Goal: Transaction & Acquisition: Subscribe to service/newsletter

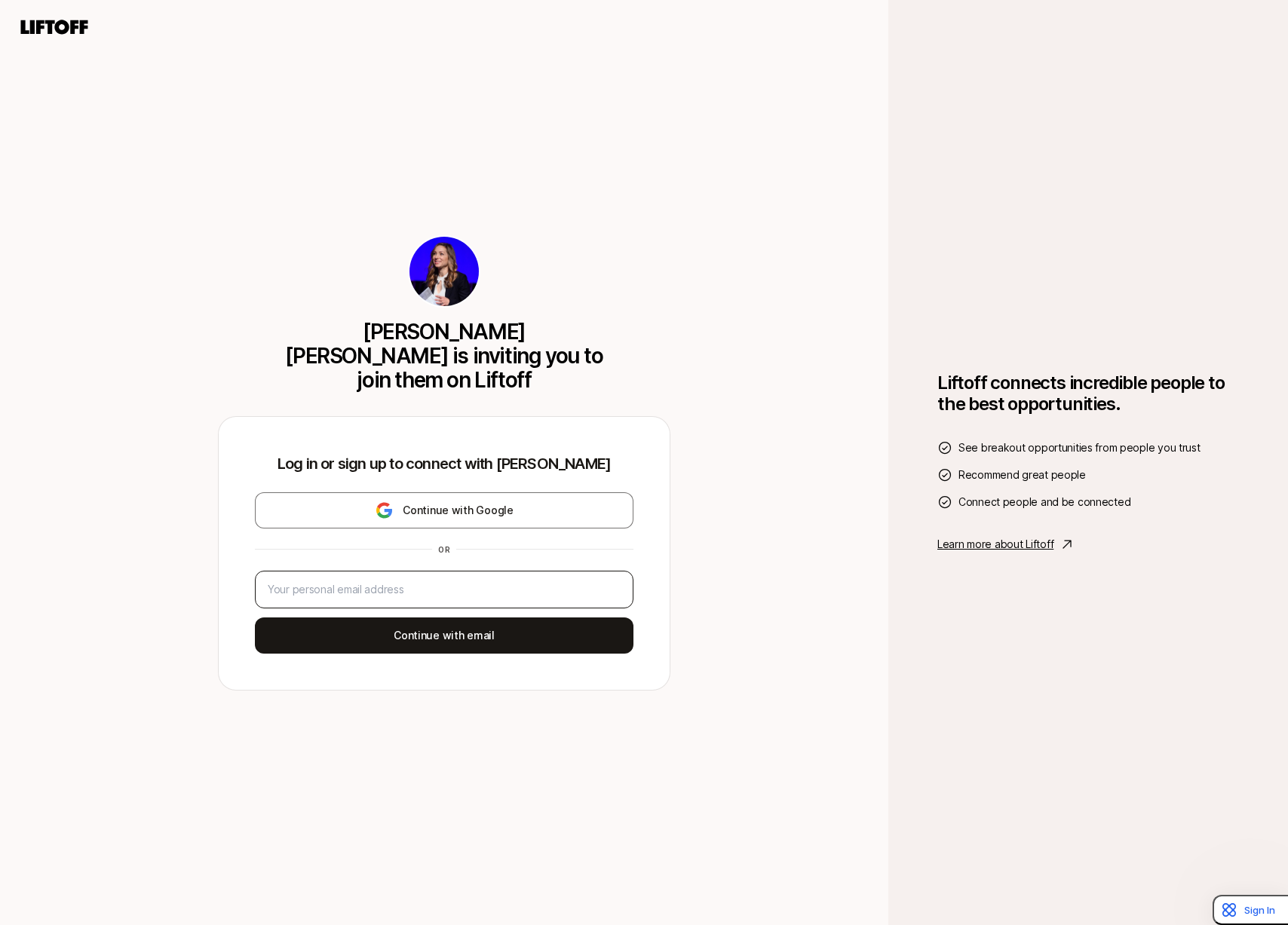
click at [472, 571] on div at bounding box center [443, 590] width 378 height 38
click at [469, 584] on input "email" at bounding box center [444, 589] width 353 height 18
type input "[PERSON_NAME][EMAIL_ADDRESS][DOMAIN_NAME]"
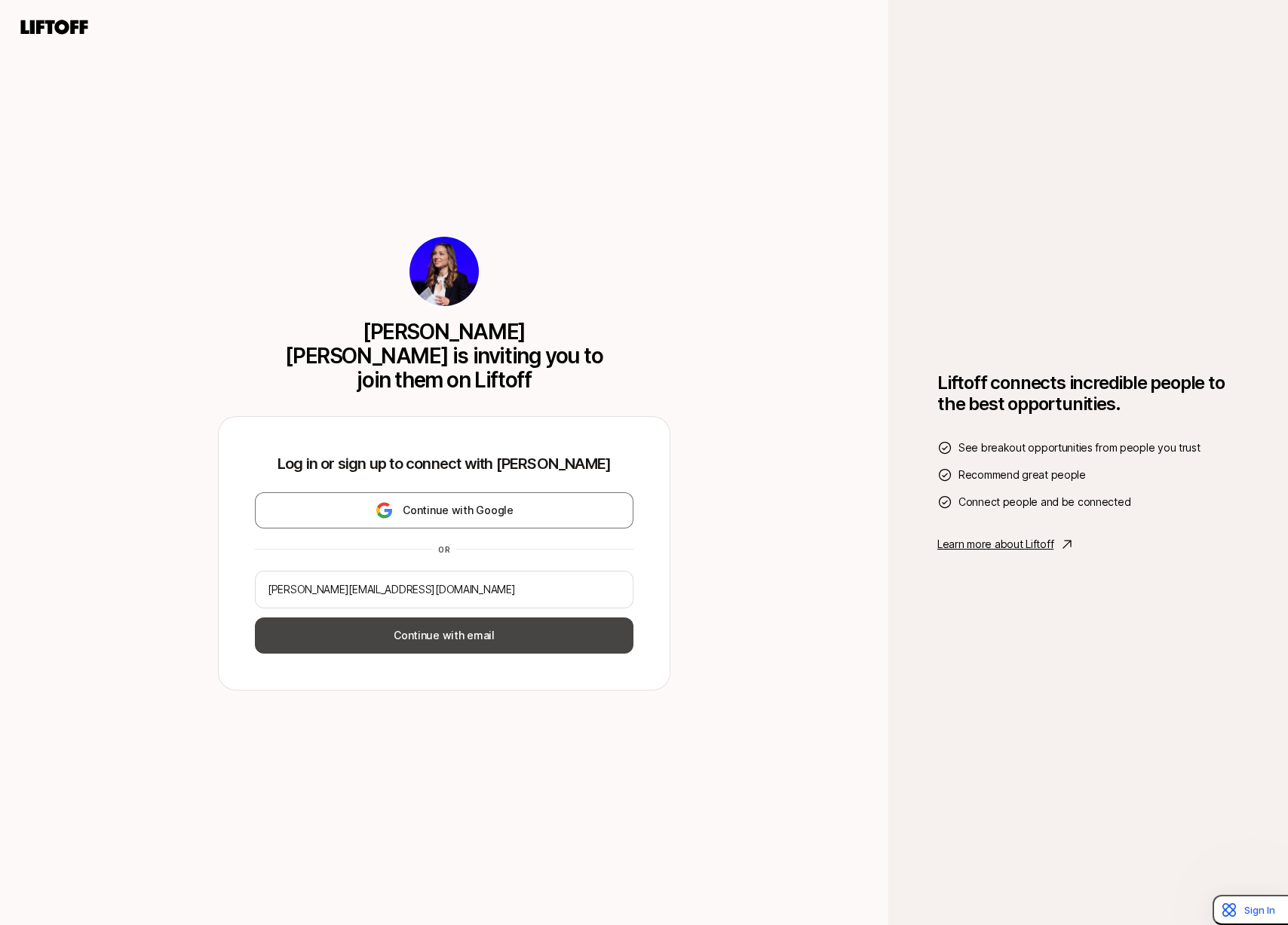
click at [442, 617] on button "Continue with email" at bounding box center [443, 635] width 378 height 36
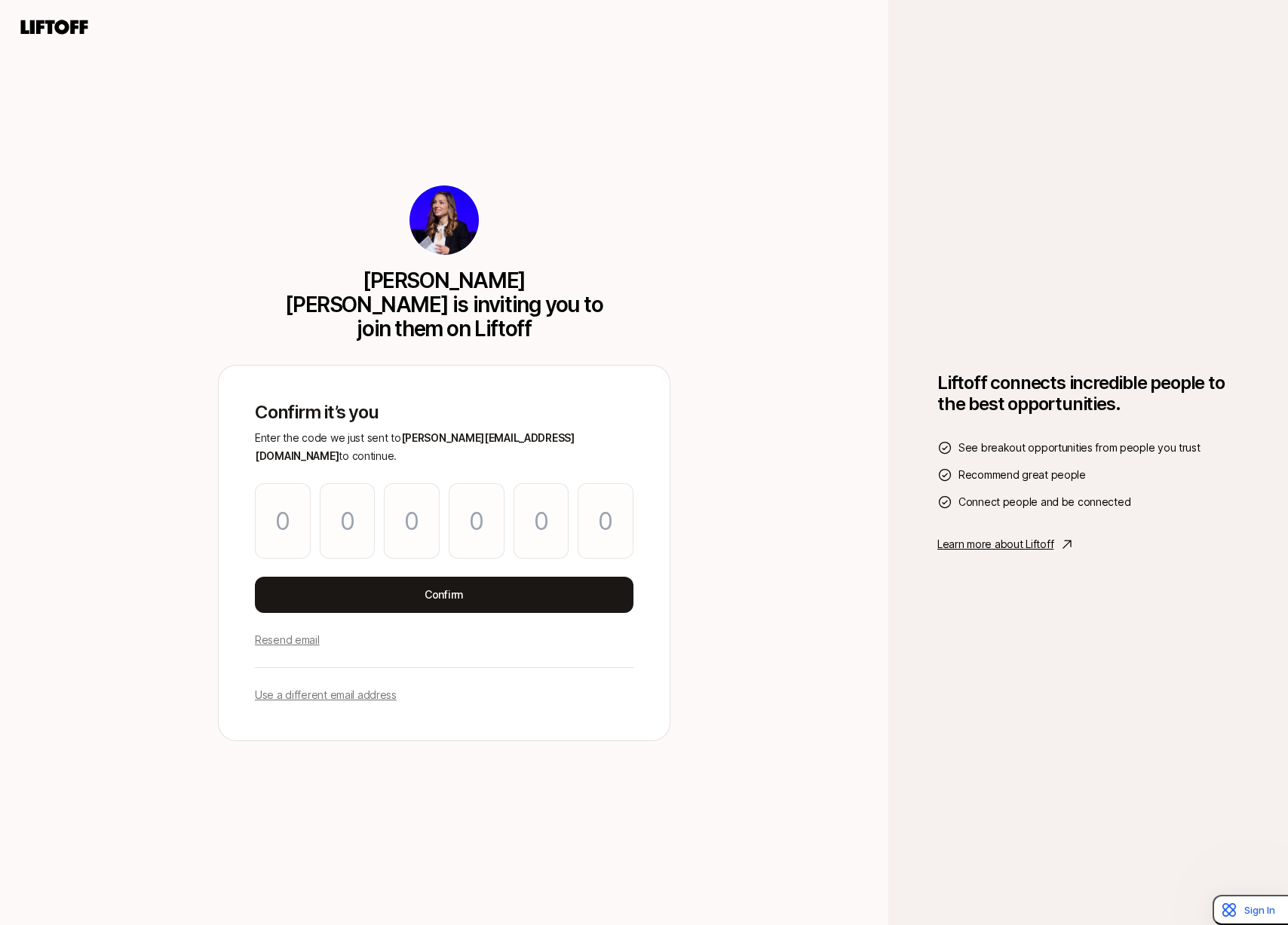
click at [334, 686] on p "Use a different email address" at bounding box center [325, 695] width 142 height 18
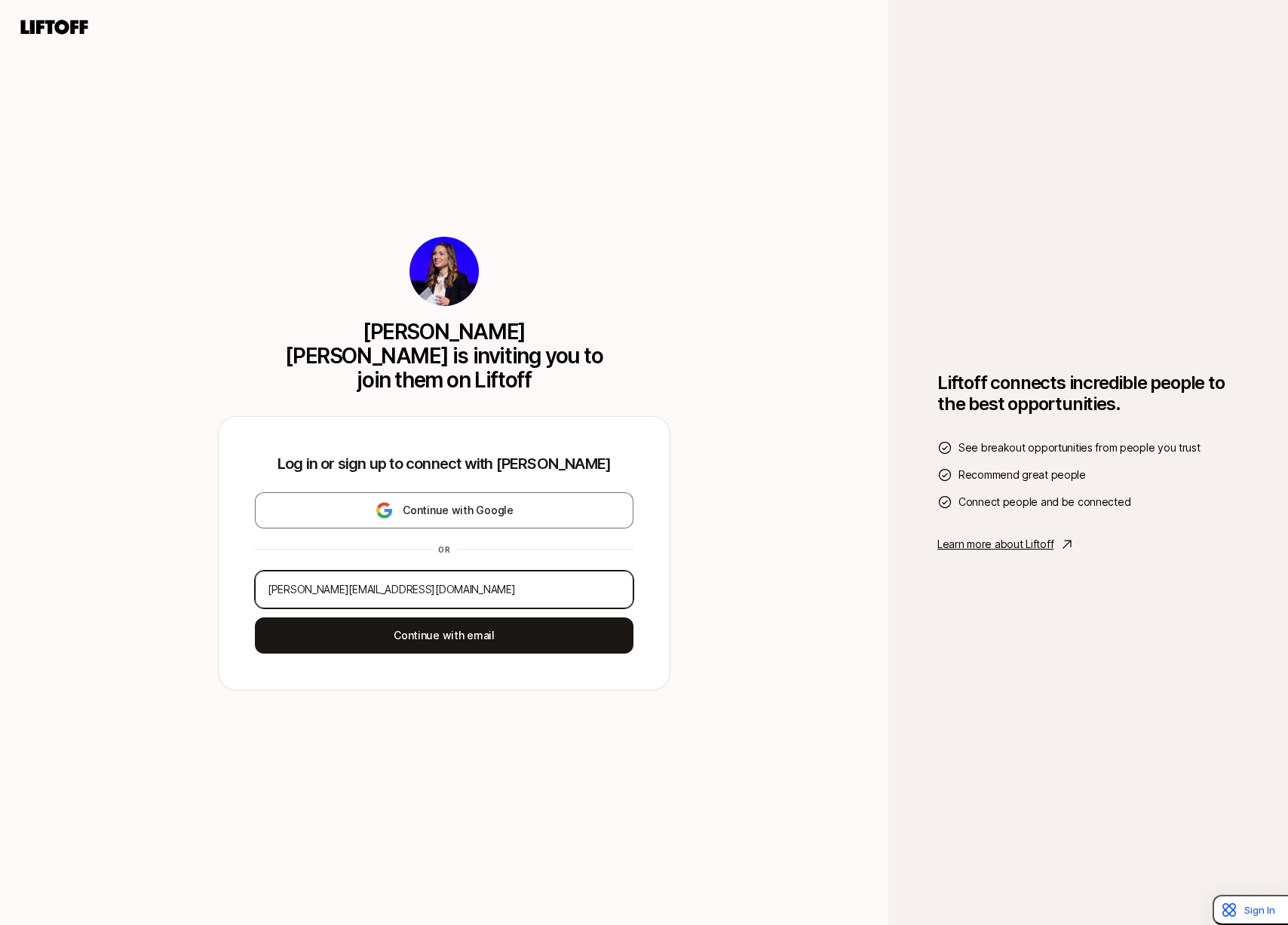
click at [393, 580] on input "[PERSON_NAME][EMAIL_ADDRESS][DOMAIN_NAME]" at bounding box center [444, 589] width 353 height 18
type input "[EMAIL_ADDRESS][DOMAIN_NAME]"
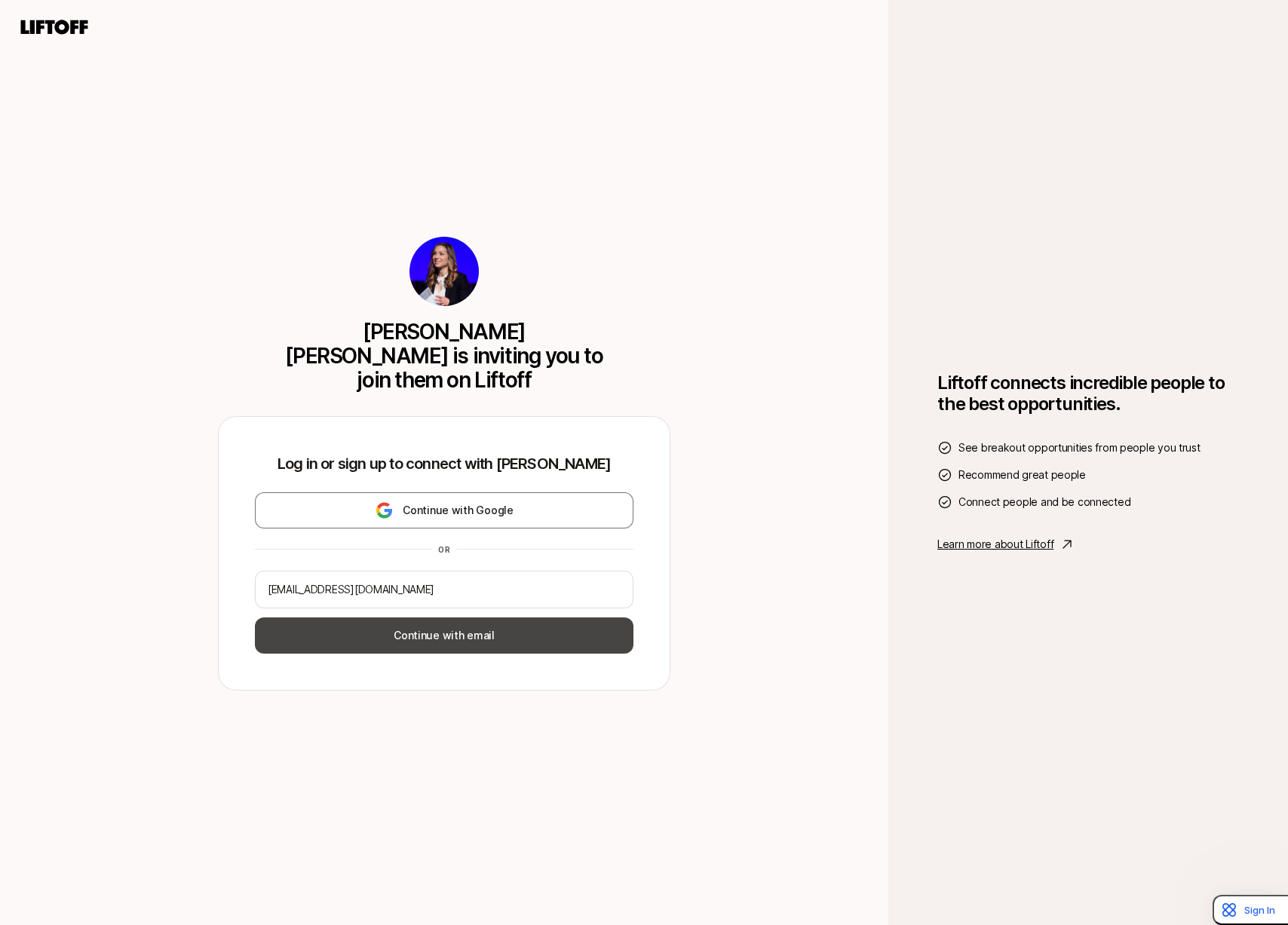
click at [453, 623] on button "Continue with email" at bounding box center [443, 635] width 378 height 36
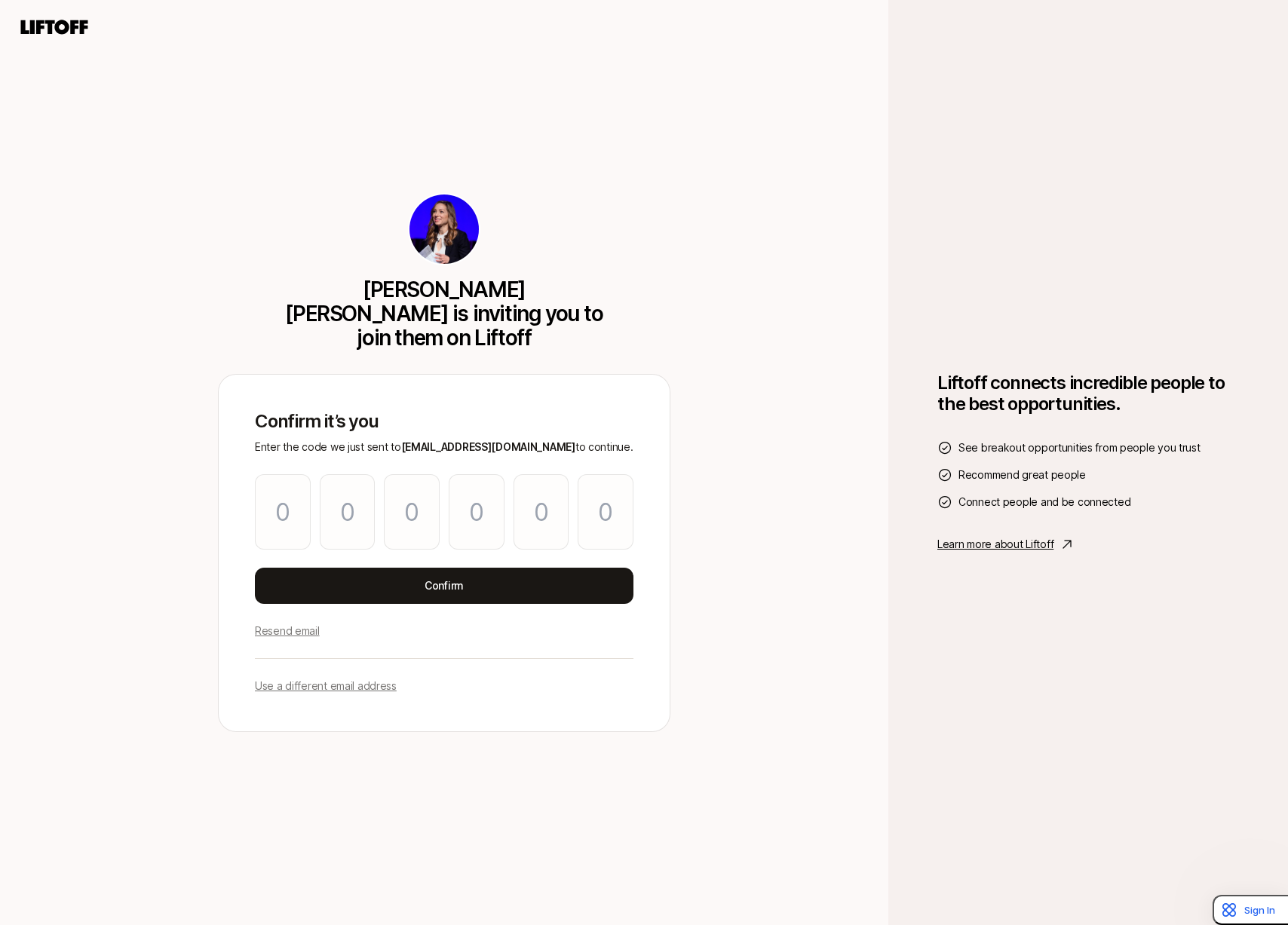
click at [1033, 132] on div "Liftoff connects incredible people to the best opportunities. See breakout oppo…" at bounding box center [1088, 462] width 400 height 925
click at [1120, 131] on div "Liftoff connects incredible people to the best opportunities. See breakout oppo…" at bounding box center [1088, 462] width 400 height 925
click at [573, 79] on div "[PERSON_NAME] [PERSON_NAME] is inviting you to join them on Liftoff Confirm it’…" at bounding box center [444, 463] width 888 height 926
